Goal: Task Accomplishment & Management: Use online tool/utility

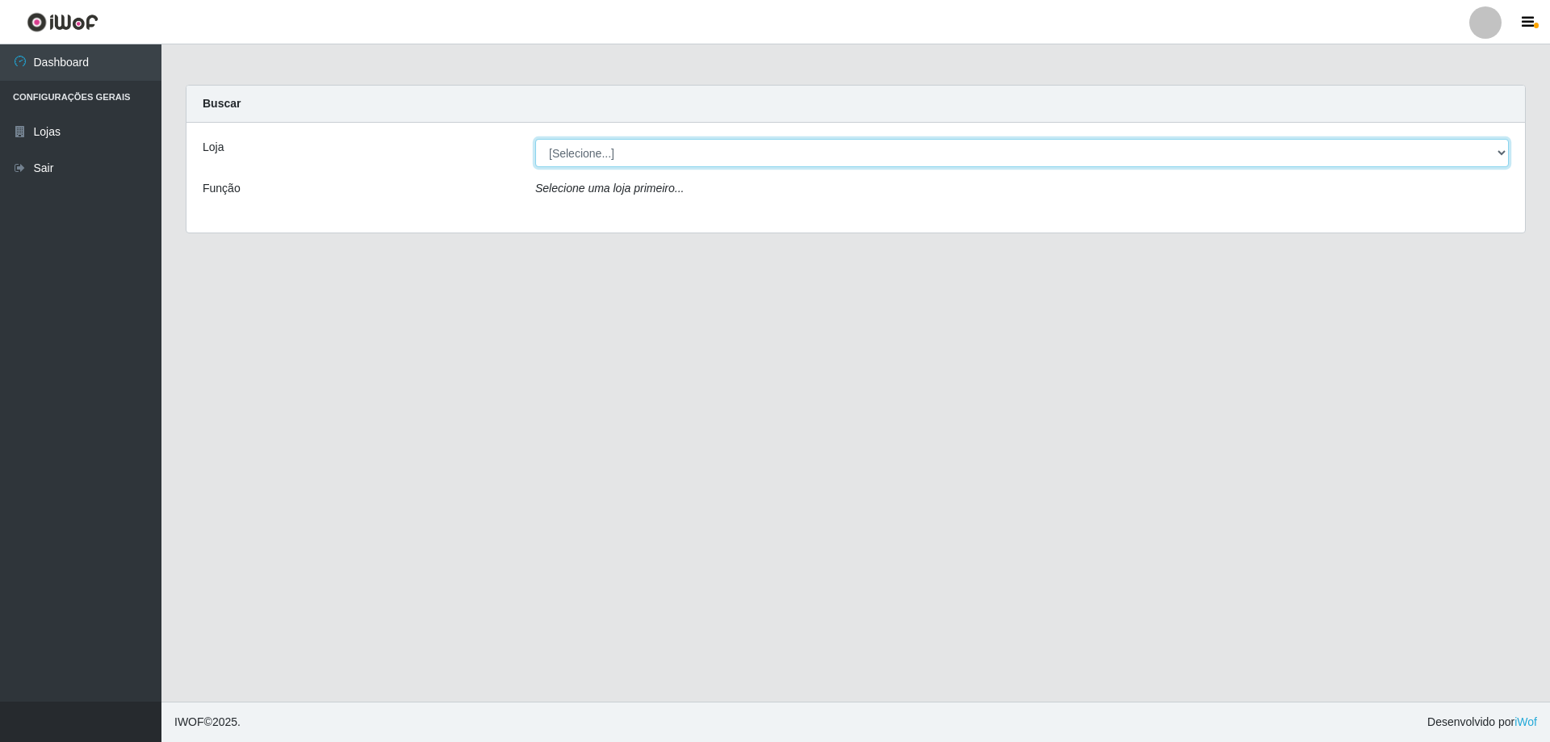
click at [545, 152] on select "[Selecione...] SuperShow Bis - Avenida 6 SuperShow [GEOGRAPHIC_DATA]" at bounding box center [1022, 153] width 974 height 28
select select "60"
click at [535, 139] on select "[Selecione...] SuperShow Bis - Avenida 6 SuperShow [GEOGRAPHIC_DATA]" at bounding box center [1022, 153] width 974 height 28
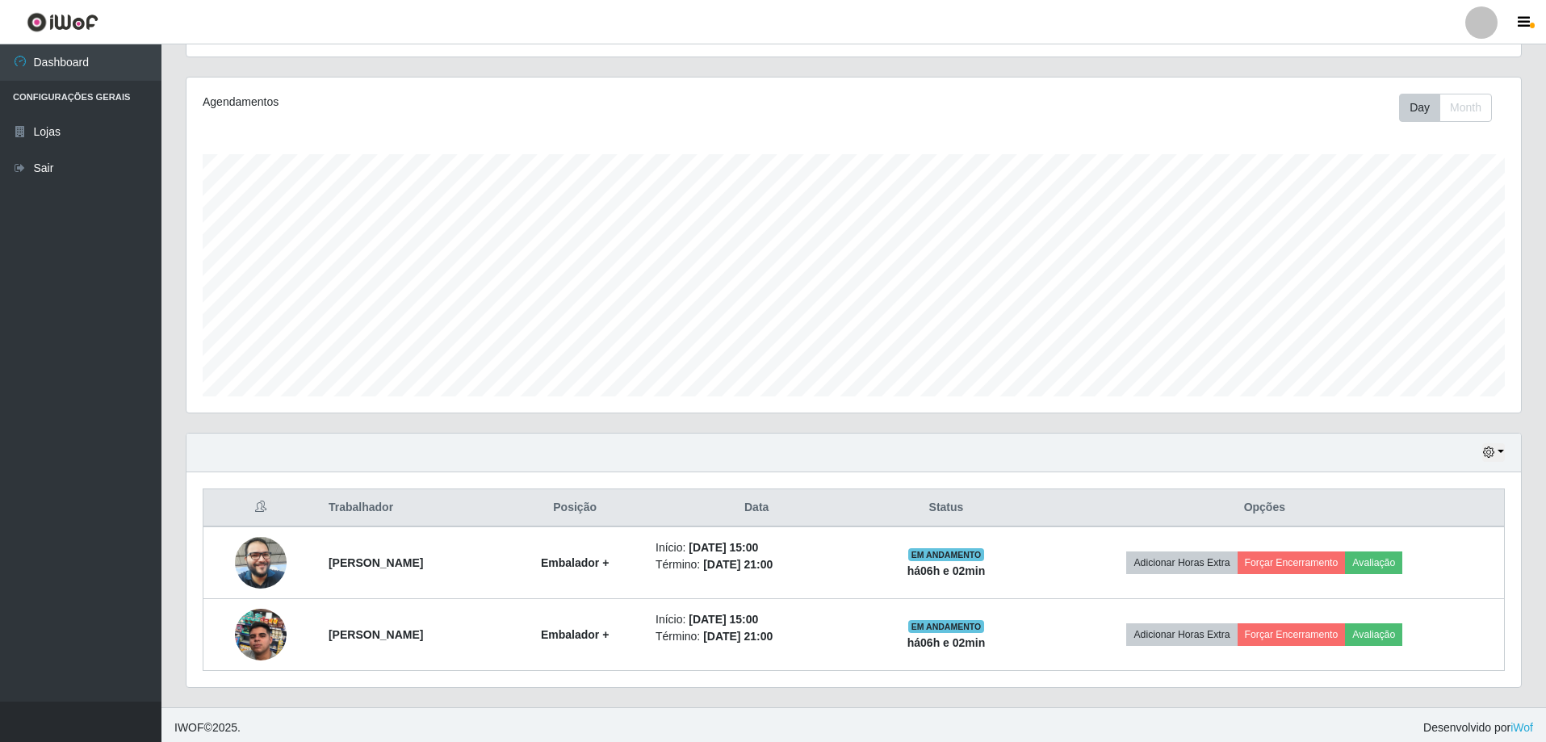
scroll to position [186, 0]
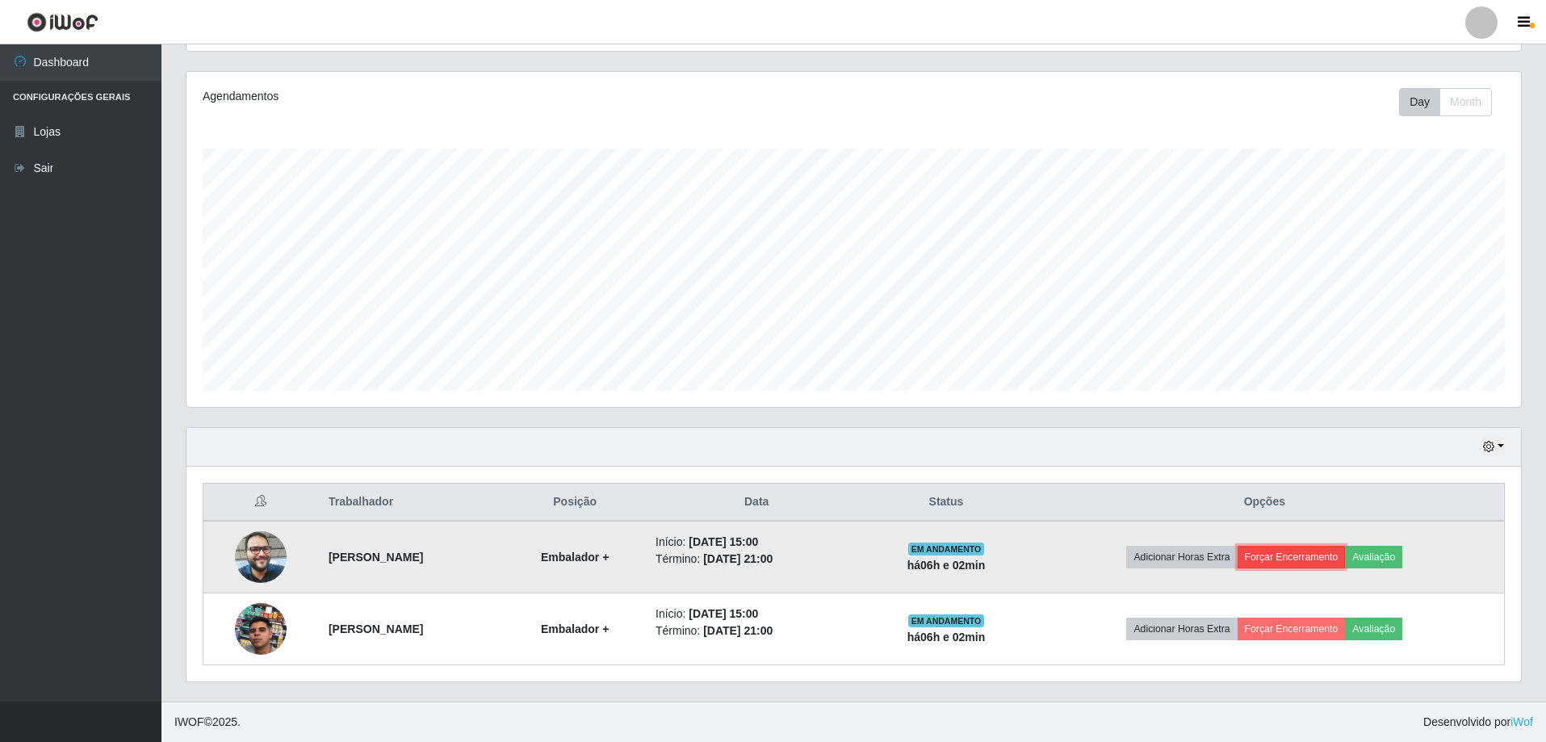
click at [1318, 567] on button "Forçar Encerramento" at bounding box center [1292, 557] width 108 height 23
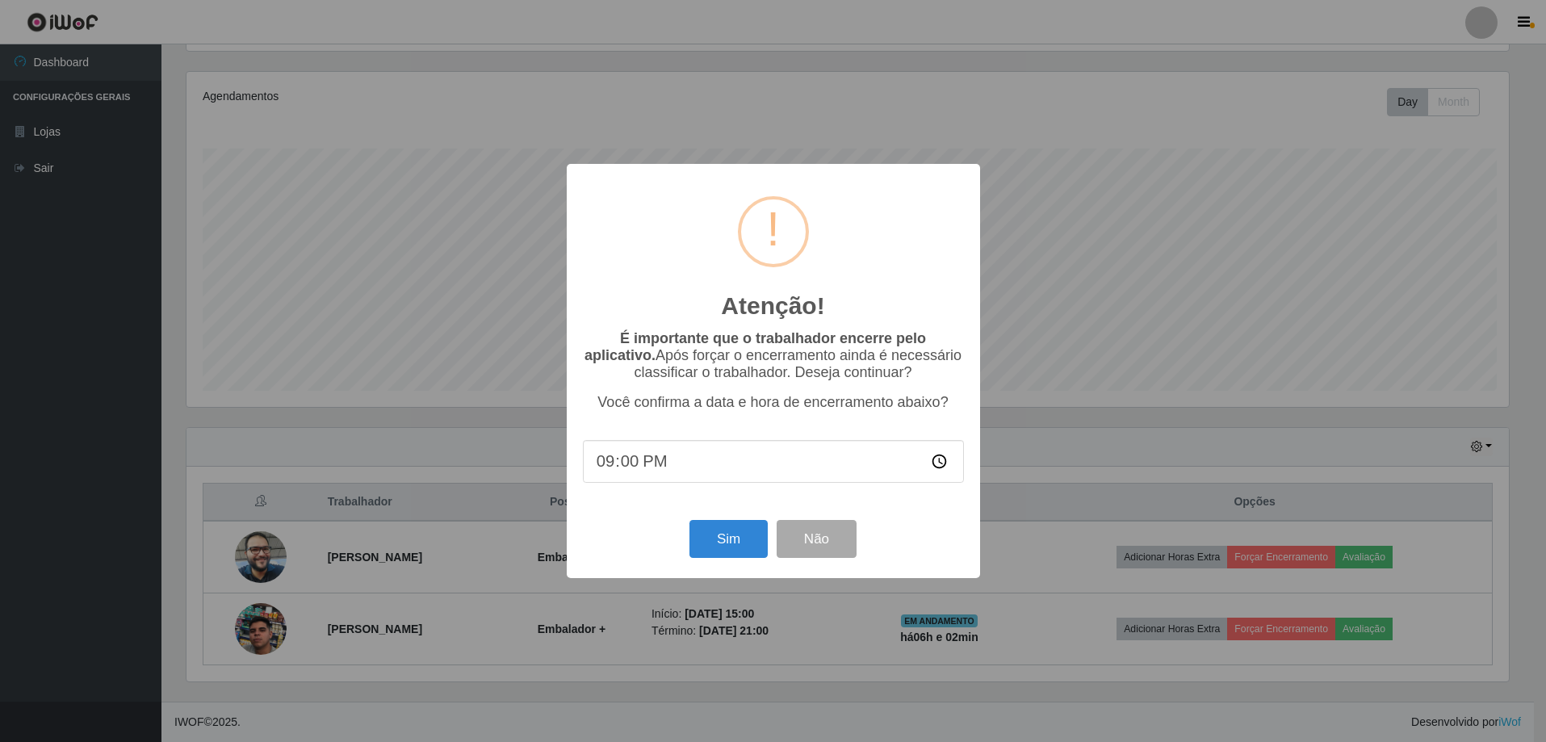
scroll to position [335, 1326]
click at [740, 539] on button "Sim" at bounding box center [730, 539] width 78 height 38
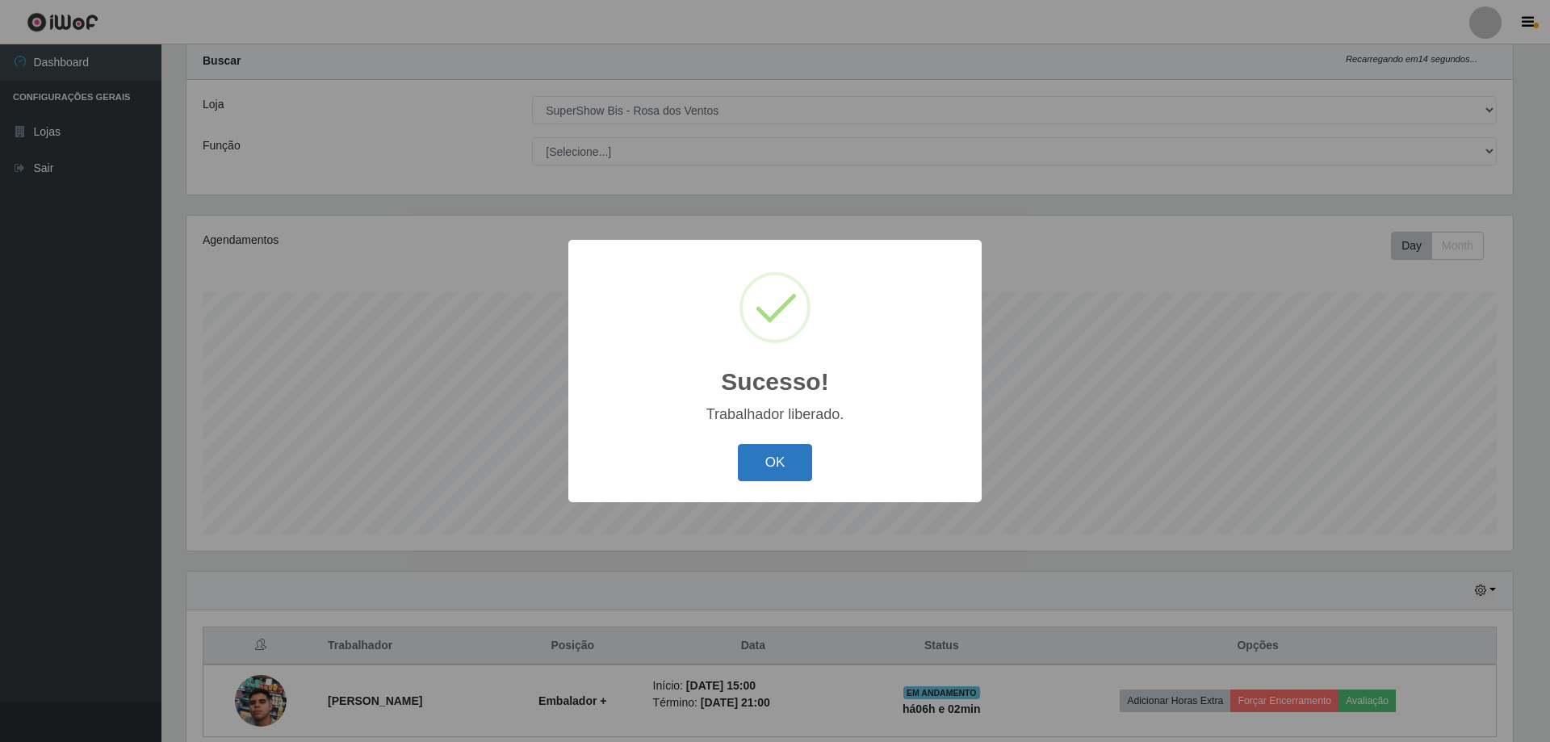
click at [744, 478] on button "OK" at bounding box center [775, 463] width 75 height 38
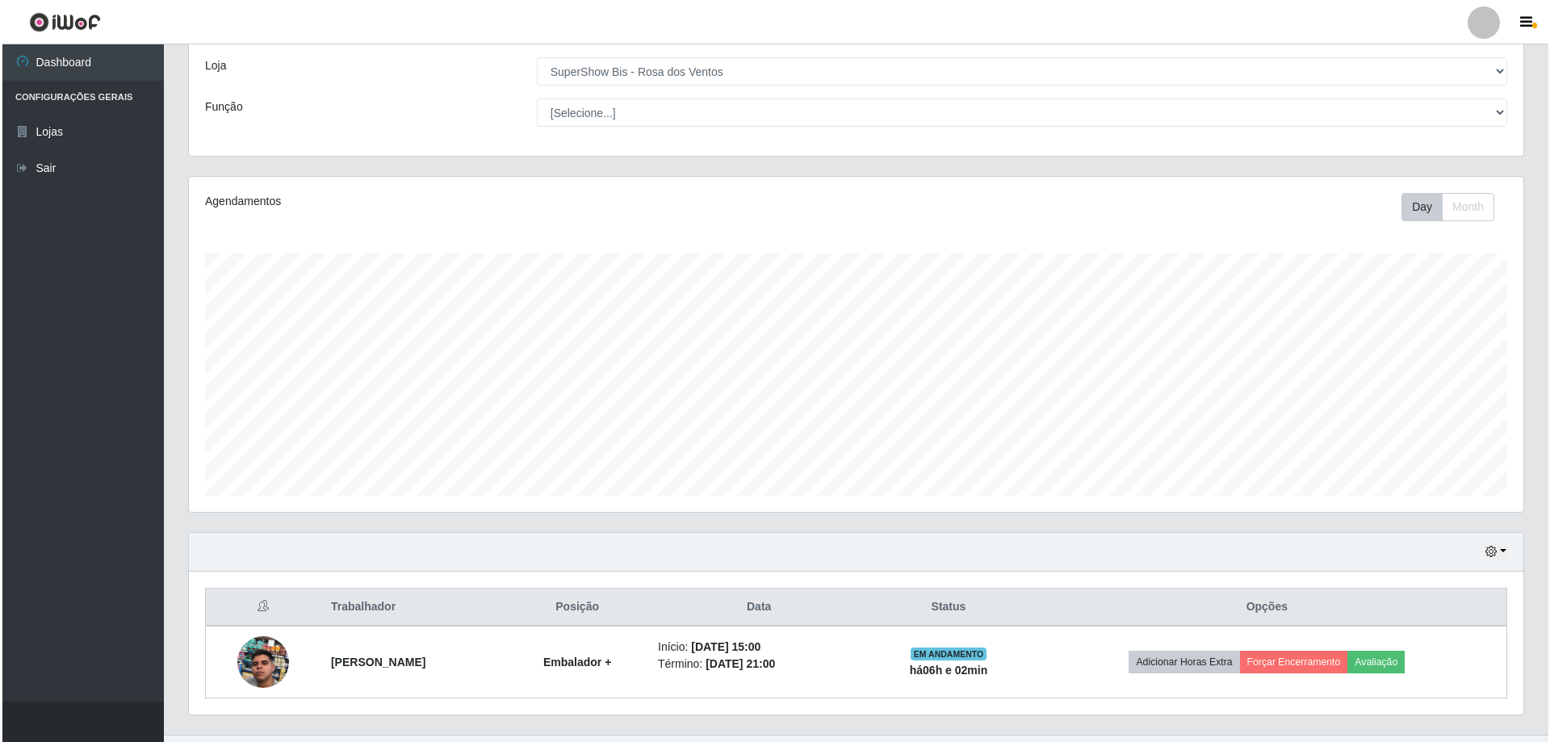
scroll to position [115, 0]
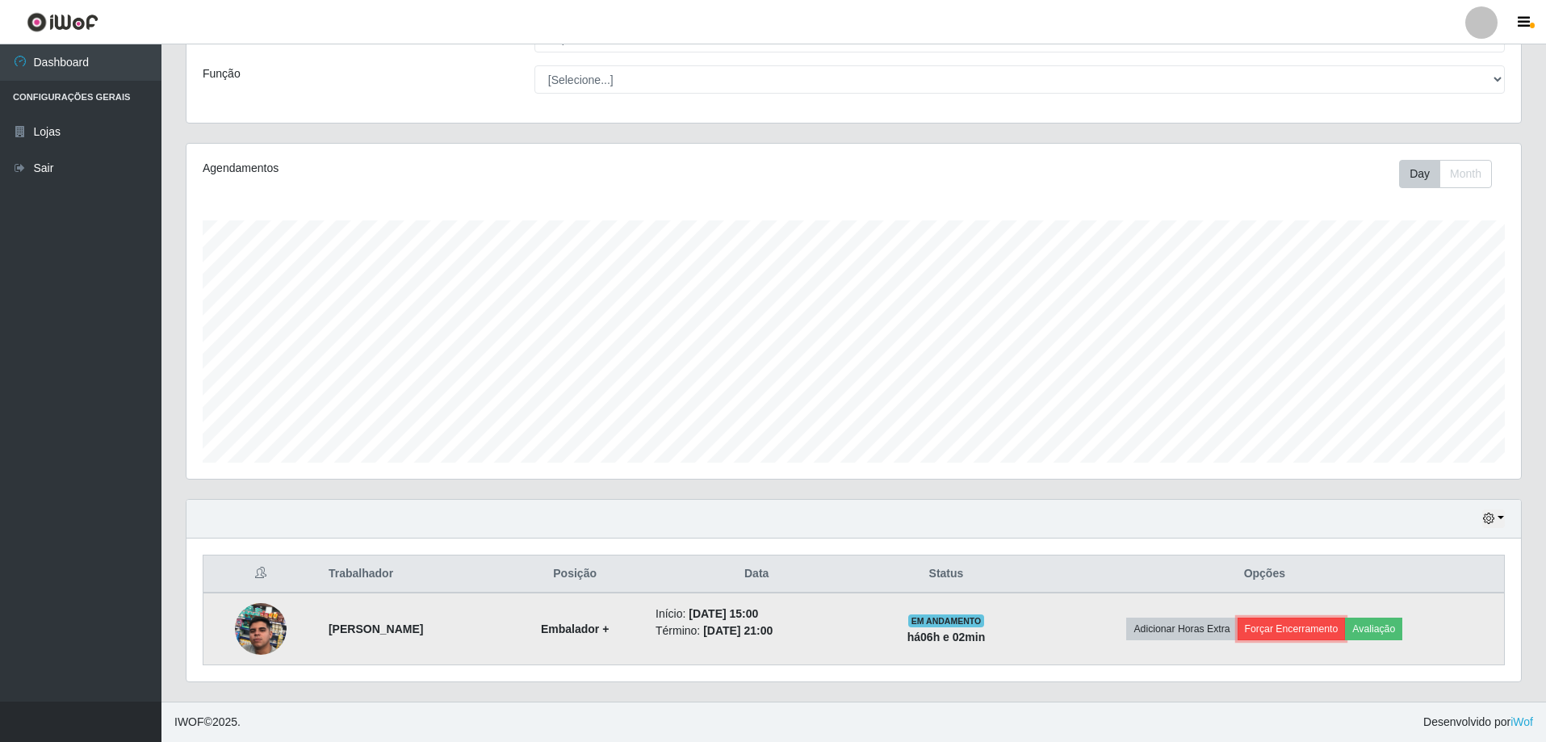
click at [1301, 632] on button "Forçar Encerramento" at bounding box center [1292, 629] width 108 height 23
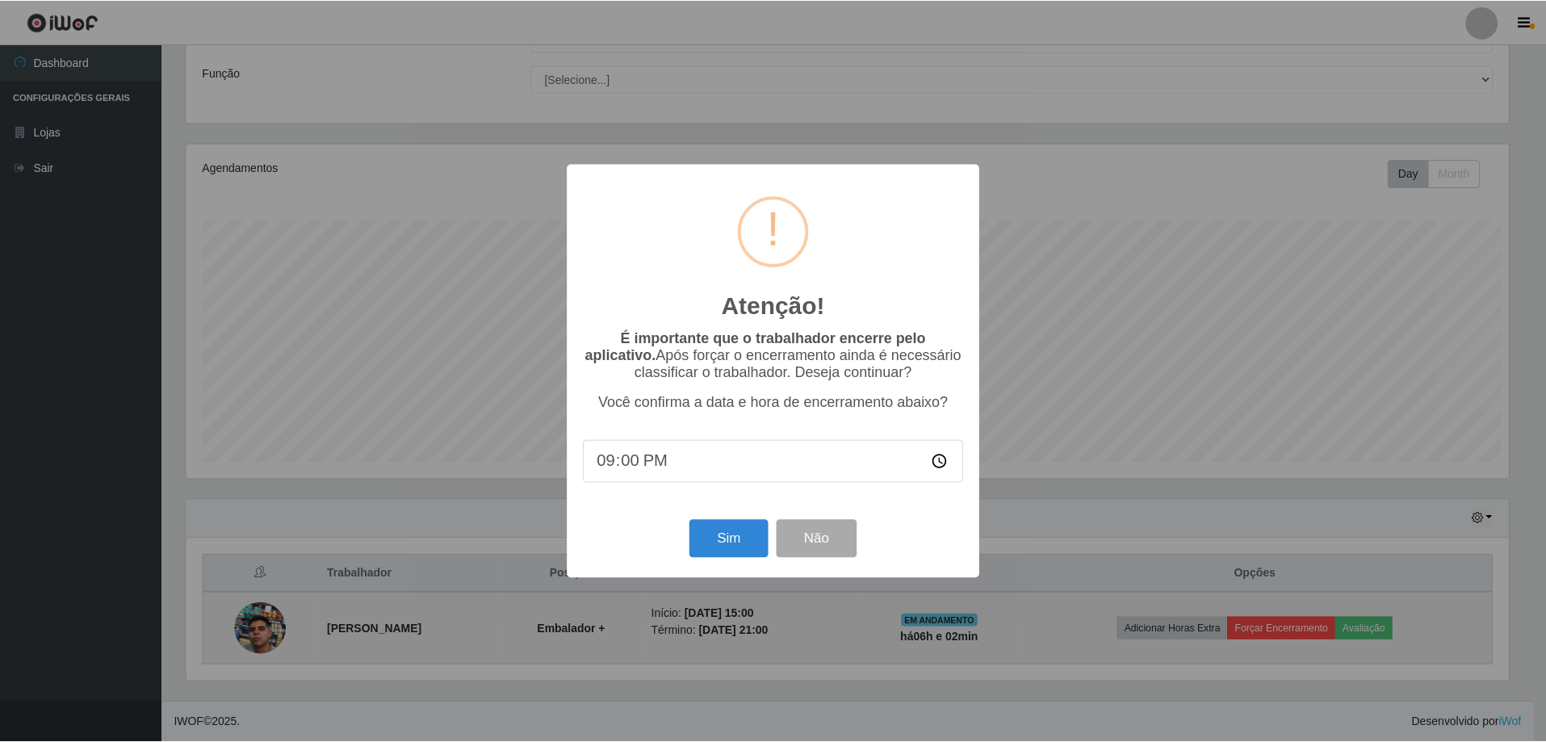
scroll to position [335, 1326]
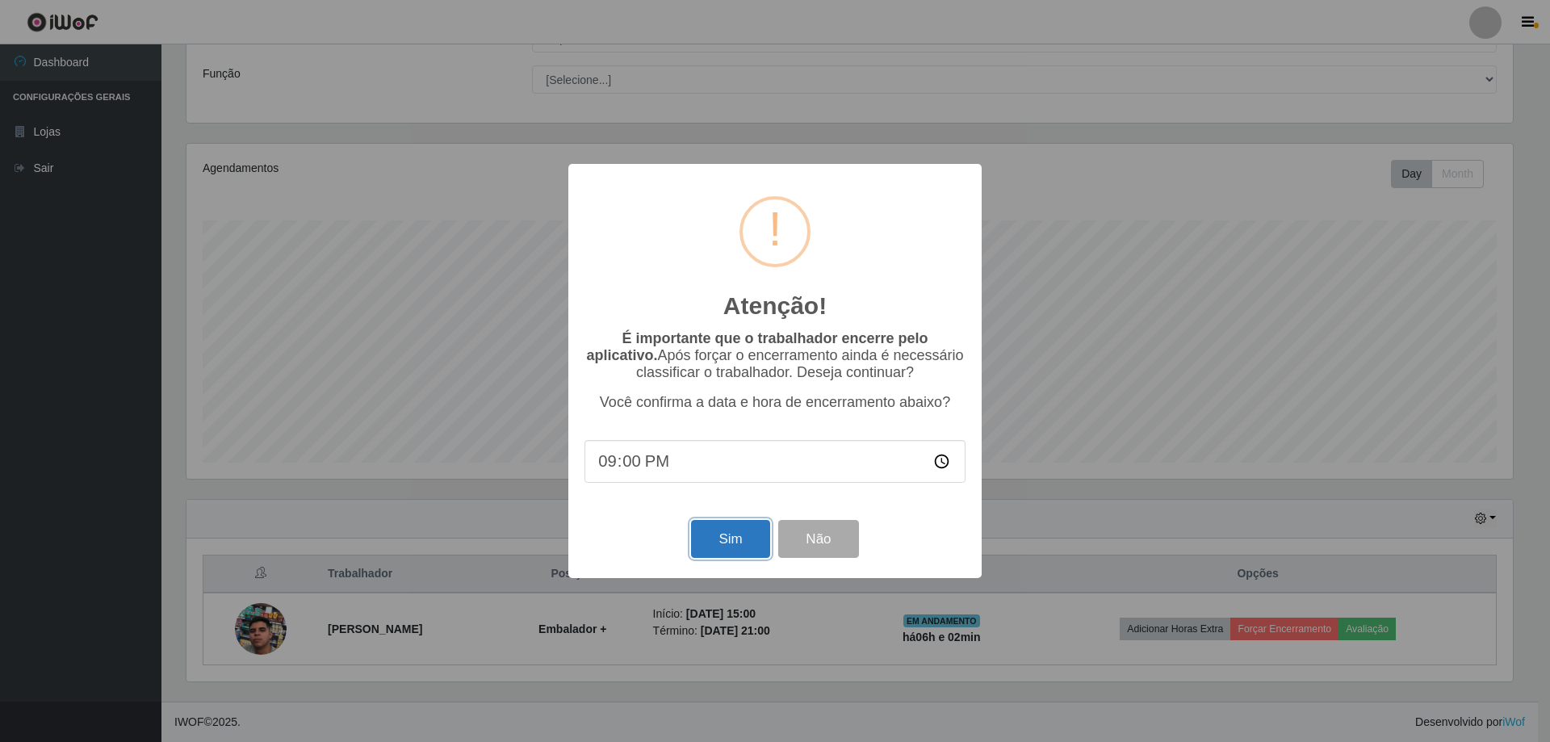
click at [736, 543] on button "Sim" at bounding box center [730, 539] width 78 height 38
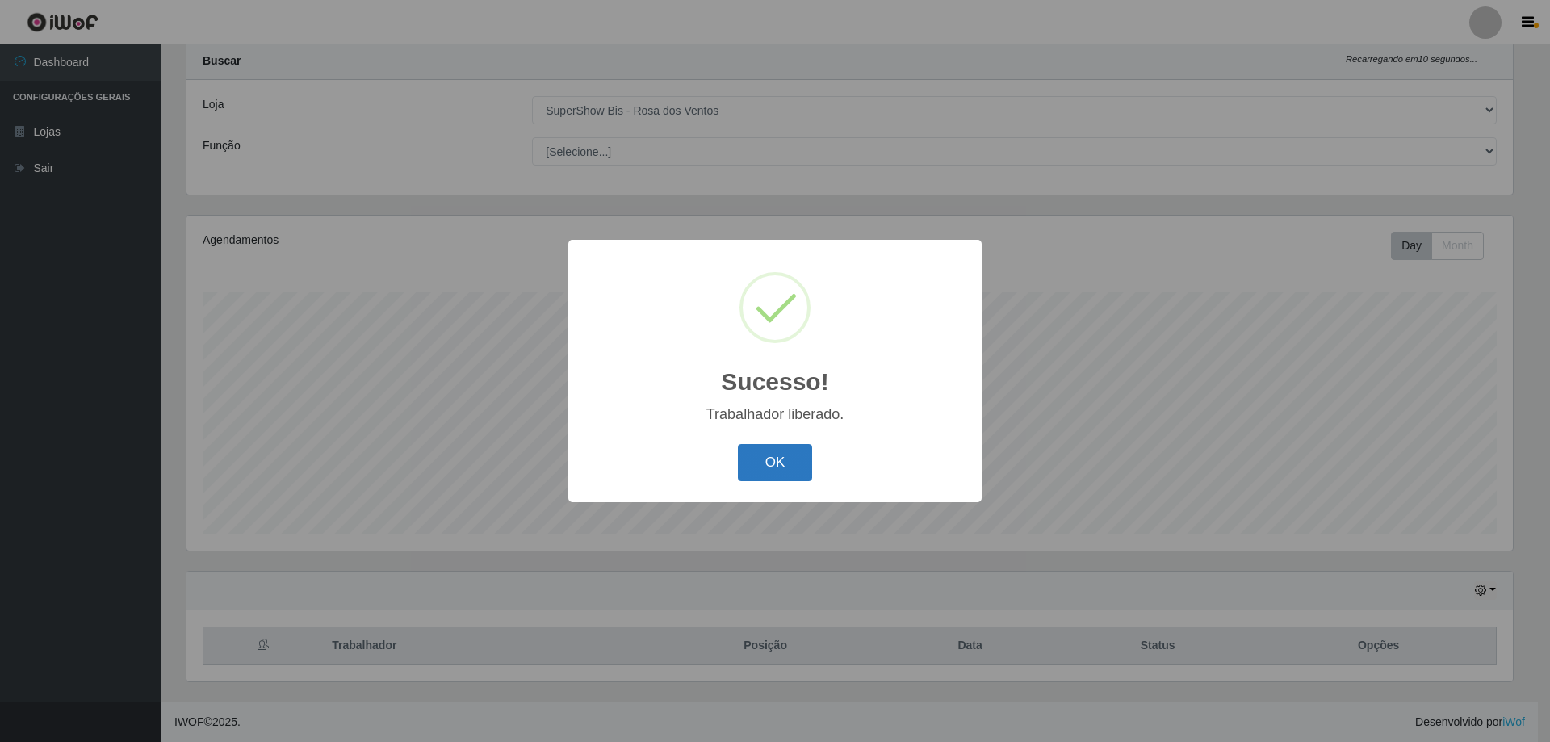
click at [798, 460] on button "OK" at bounding box center [775, 463] width 75 height 38
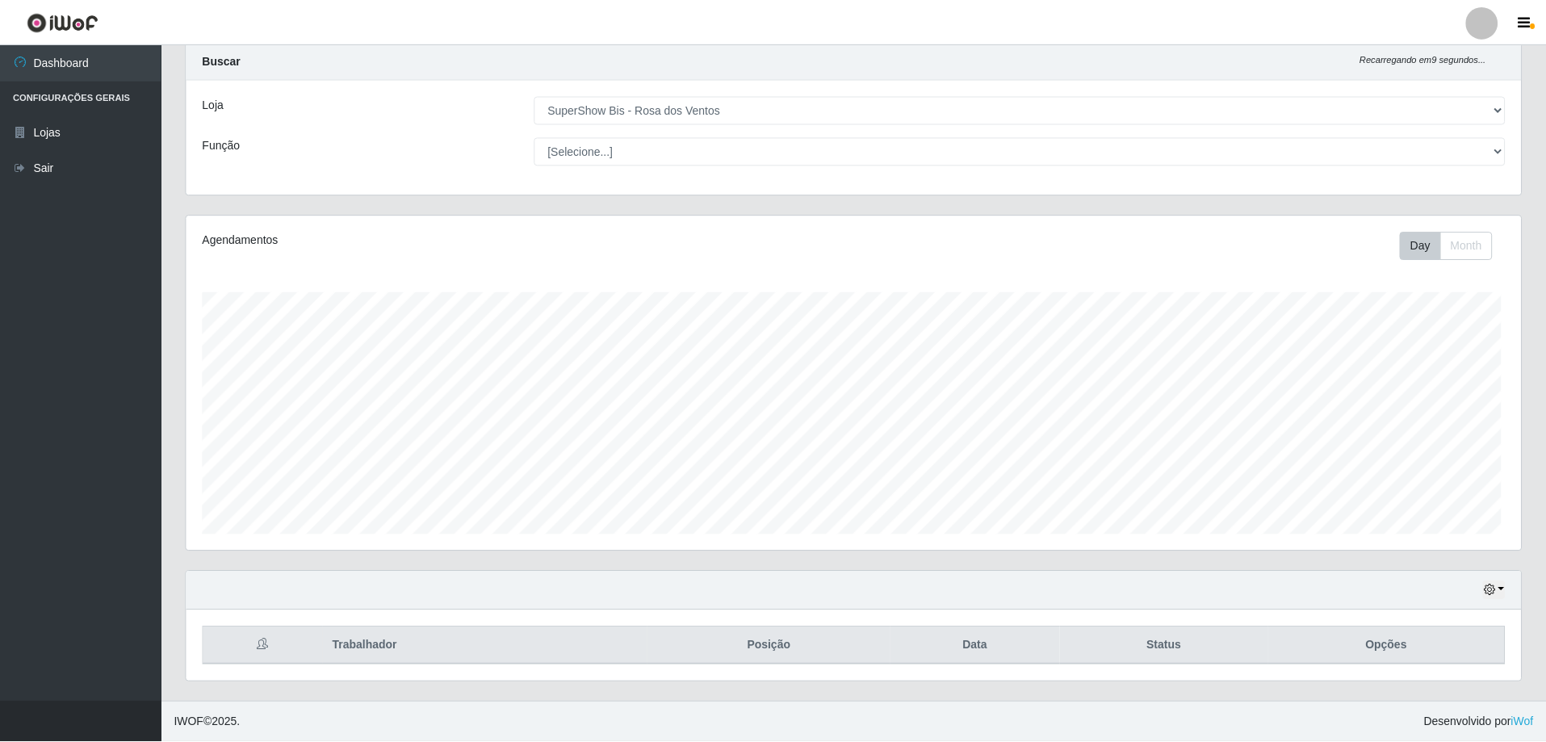
scroll to position [335, 1334]
